Goal: Obtain resource: Obtain resource

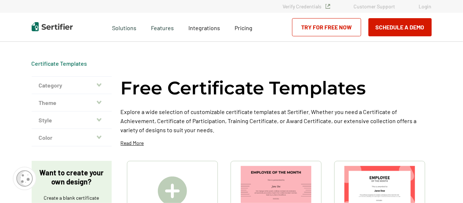
click at [100, 86] on icon "button" at bounding box center [99, 85] width 5 height 6
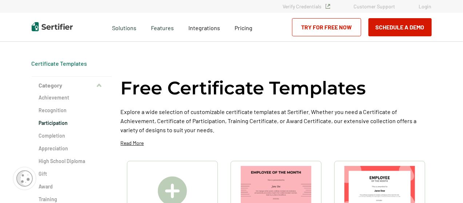
click at [70, 123] on h2 "Participation" at bounding box center [72, 123] width 66 height 7
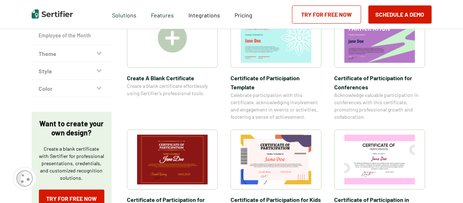
scroll to position [218, 0]
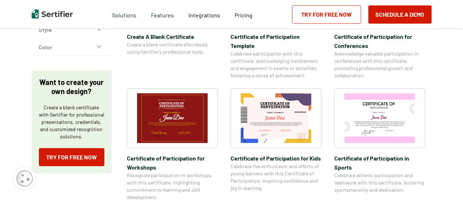
click at [192, 125] on img at bounding box center [172, 119] width 71 height 50
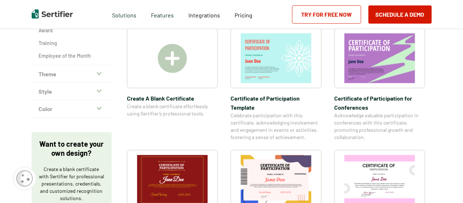
scroll to position [146, 0]
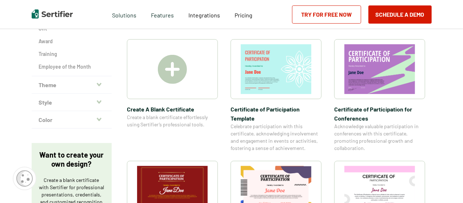
click at [256, 75] on img at bounding box center [276, 69] width 71 height 50
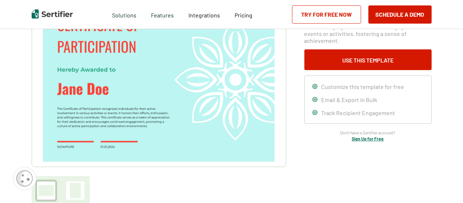
scroll to position [73, 0]
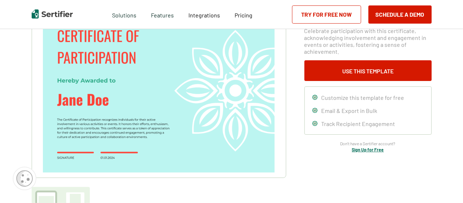
scroll to position [146, 0]
